Goal: Navigation & Orientation: Find specific page/section

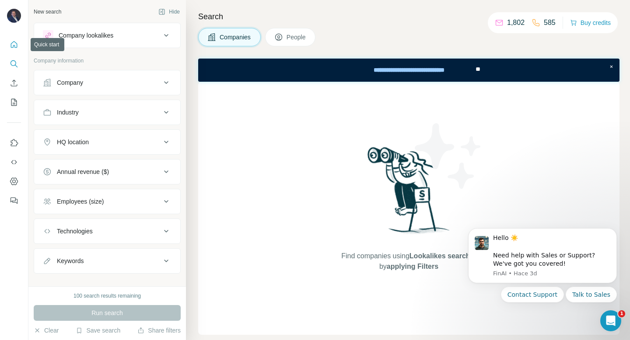
click at [13, 51] on button "Quick start" at bounding box center [14, 45] width 14 height 16
click at [161, 32] on icon at bounding box center [166, 35] width 11 height 11
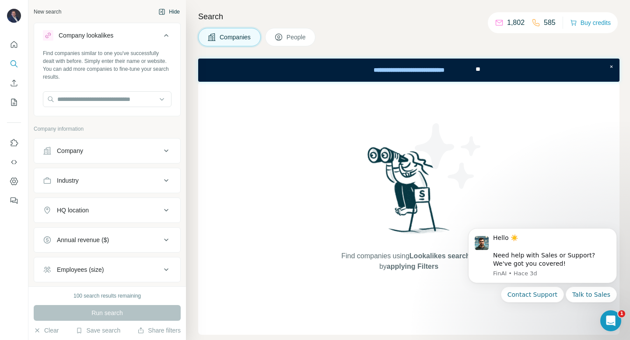
click at [158, 15] on button "Hide" at bounding box center [169, 11] width 34 height 13
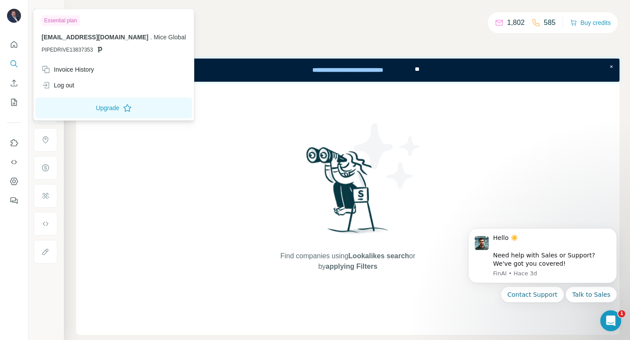
click at [14, 18] on img at bounding box center [14, 16] width 14 height 14
click at [14, 182] on icon "Dashboard" at bounding box center [14, 181] width 9 height 9
